Goal: Information Seeking & Learning: Learn about a topic

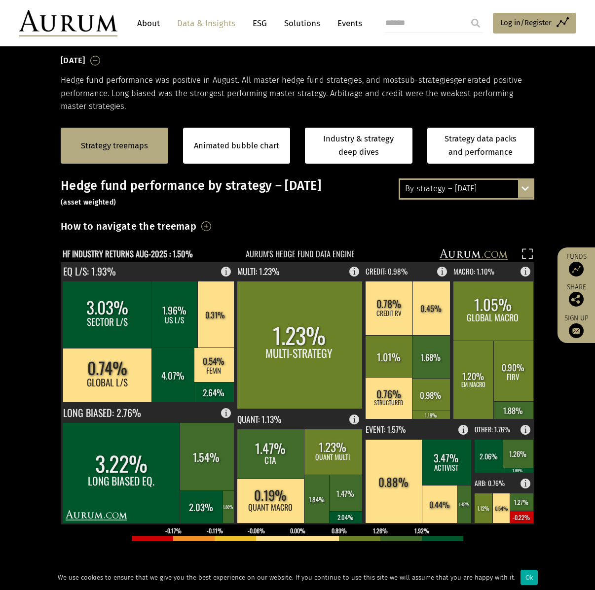
scroll to position [148, 0]
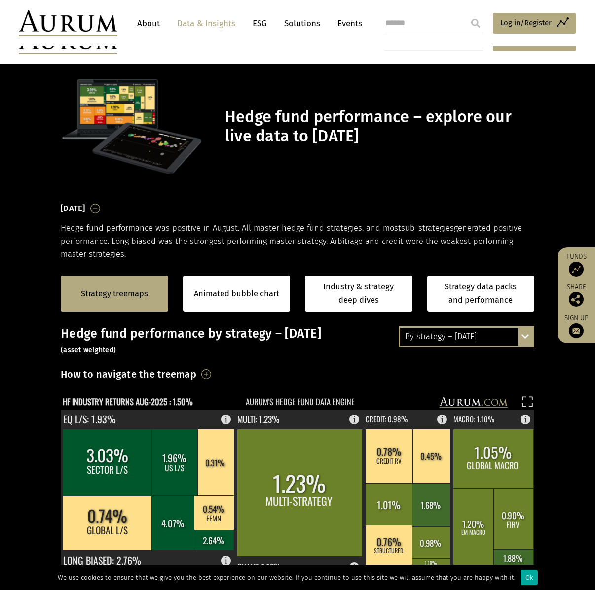
scroll to position [148, 0]
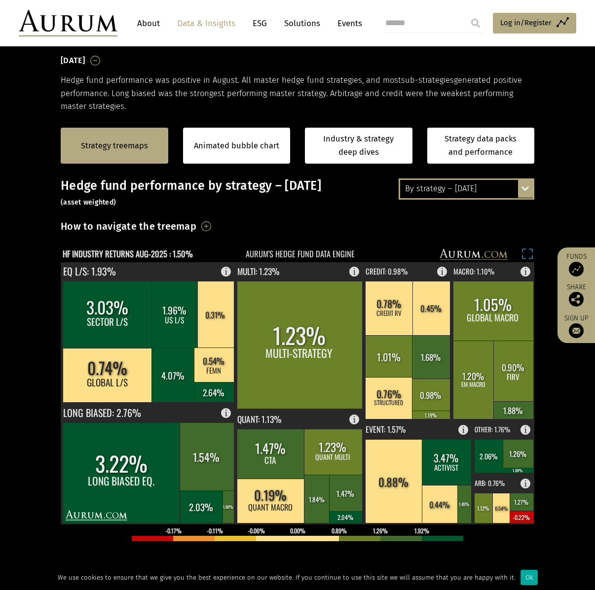
click at [527, 251] on rect at bounding box center [527, 256] width 14 height 14
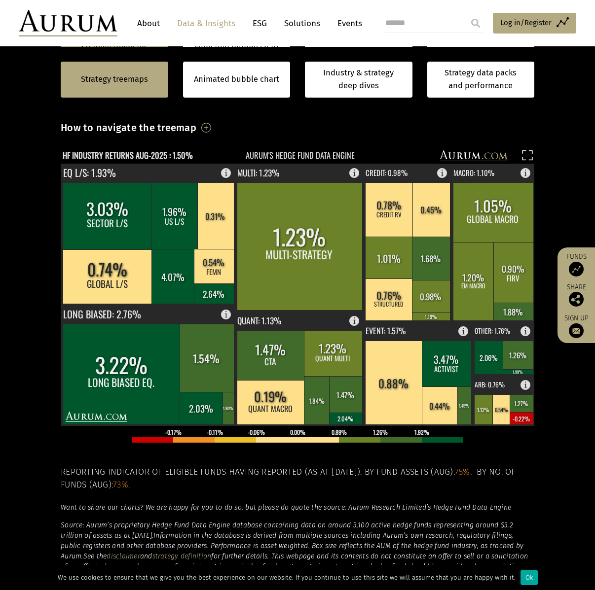
scroll to position [148, 0]
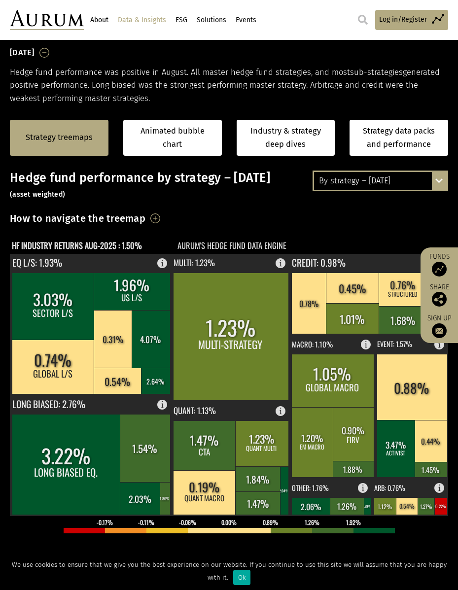
scroll to position [142, 0]
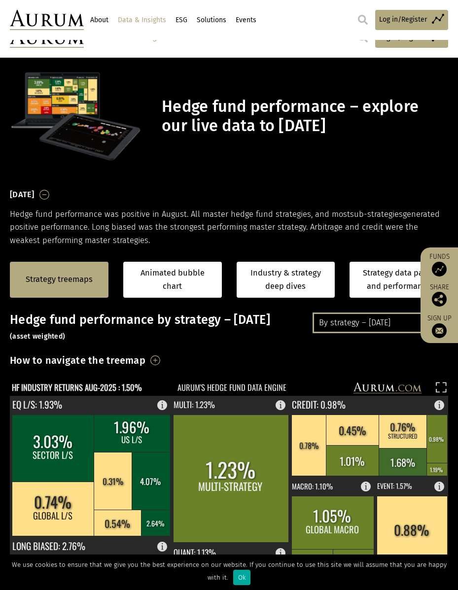
scroll to position [142, 0]
